Goal: Find specific page/section: Find specific page/section

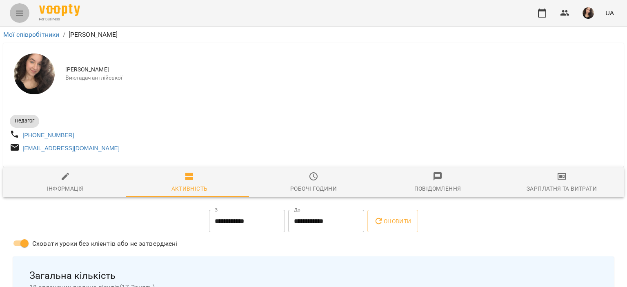
click at [14, 21] on button "Menu" at bounding box center [20, 13] width 20 height 20
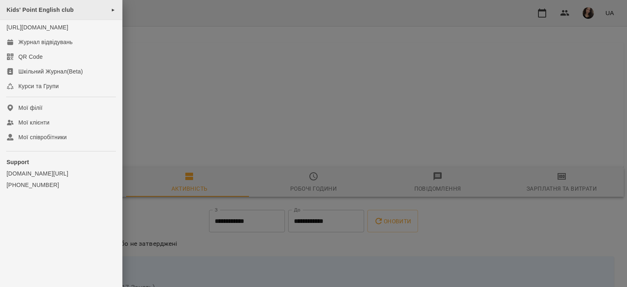
click at [39, 14] on div "Kids' Point English club ►" at bounding box center [61, 10] width 122 height 20
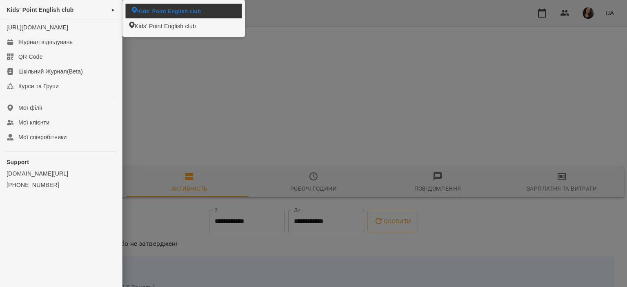
click at [142, 13] on span "Kids' Point English club" at bounding box center [169, 11] width 64 height 8
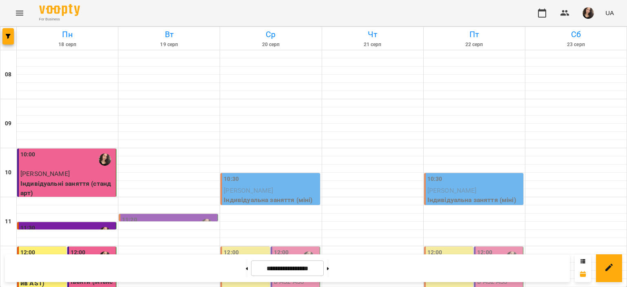
scroll to position [80, 0]
click at [9, 34] on icon "button" at bounding box center [8, 36] width 5 height 5
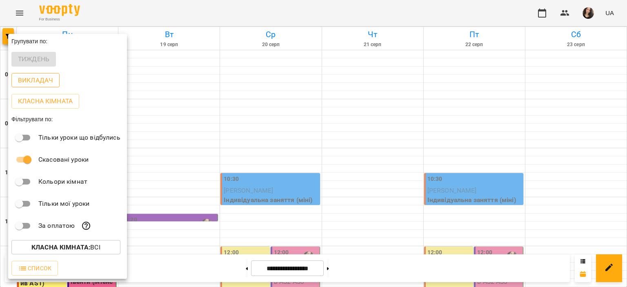
click at [49, 81] on p "Викладач" at bounding box center [35, 81] width 35 height 10
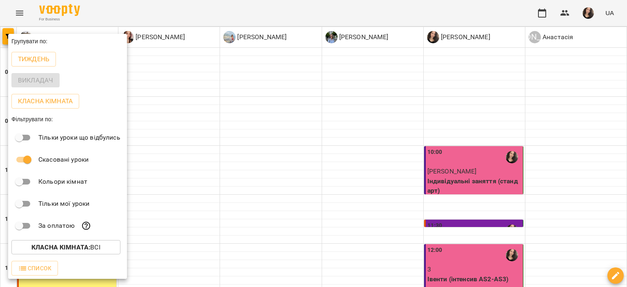
click at [305, 246] on div at bounding box center [313, 143] width 627 height 287
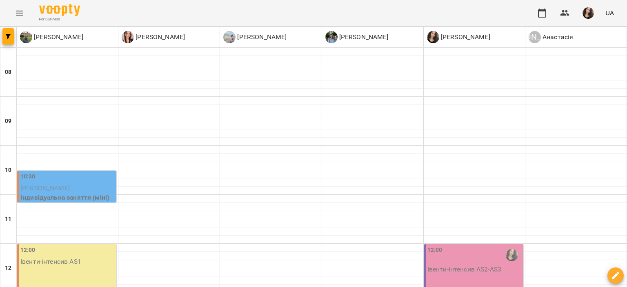
click at [13, 13] on button "Menu" at bounding box center [20, 13] width 20 height 20
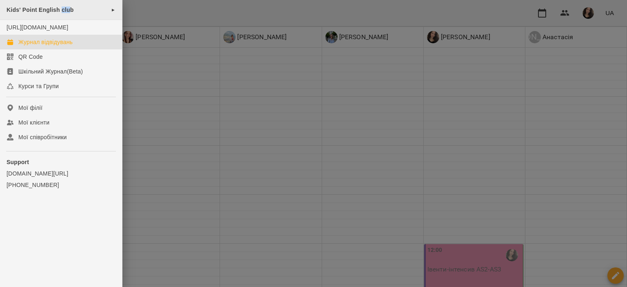
drag, startPoint x: 61, startPoint y: 14, endPoint x: 70, endPoint y: 4, distance: 13.9
click at [70, 4] on div "Kids' Point English club ►" at bounding box center [61, 10] width 122 height 20
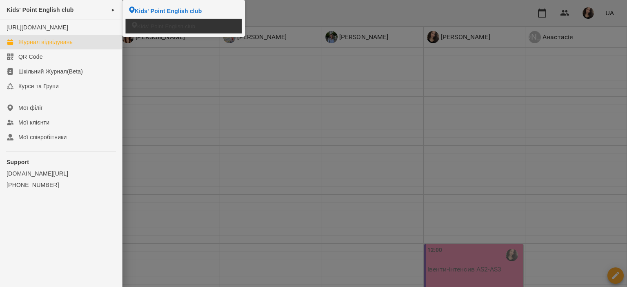
click at [136, 26] on li "Kids' Point English club" at bounding box center [184, 26] width 116 height 14
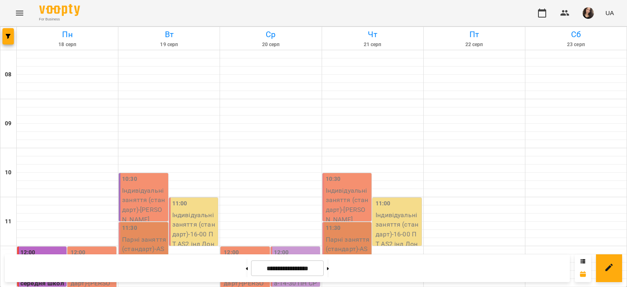
scroll to position [53, 0]
